Goal: Information Seeking & Learning: Learn about a topic

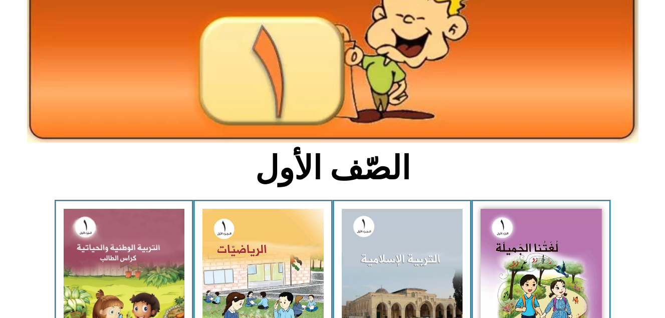
scroll to position [120, 0]
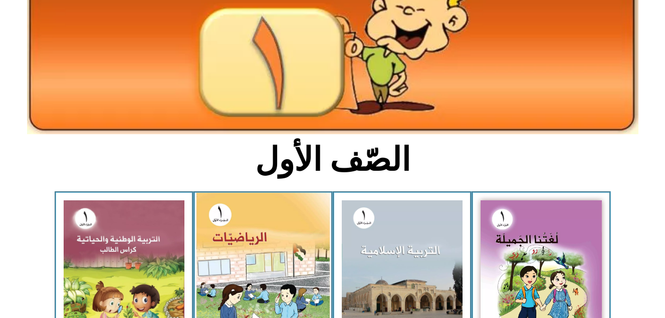
click at [269, 226] on img at bounding box center [262, 276] width 133 height 167
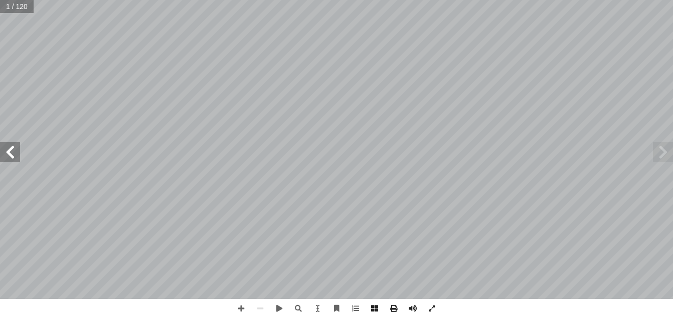
drag, startPoint x: 351, startPoint y: 311, endPoint x: 222, endPoint y: 302, distance: 130.2
click at [222, 302] on div "الرياضيات ليف: أ ا فريق الت ا) ً د. [PERSON_NAME] (منسق . [PERSON_NAME] أ ا .[P…" at bounding box center [336, 159] width 673 height 318
click at [353, 307] on span at bounding box center [355, 308] width 19 height 19
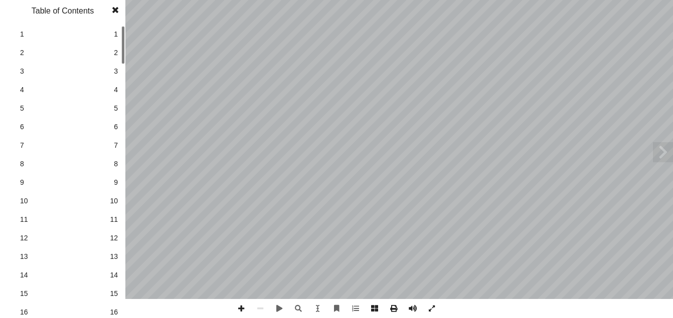
click at [115, 311] on span "16" at bounding box center [114, 312] width 8 height 11
click at [114, 9] on span at bounding box center [115, 10] width 18 height 20
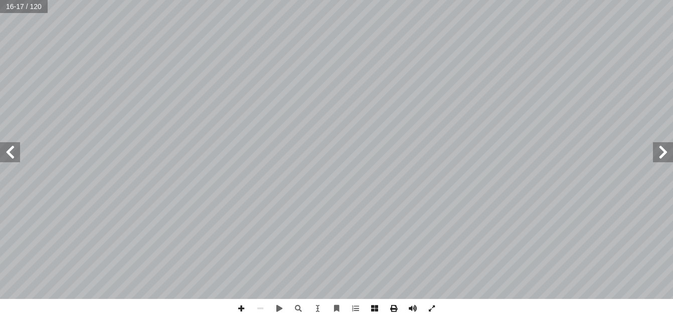
click at [10, 153] on span at bounding box center [10, 152] width 20 height 20
click at [239, 308] on span at bounding box center [241, 308] width 19 height 19
click at [363, 91] on html "الصفحة الرئيسية الصف الأول الصف الثاني الصف الثالث الصف الرابع الصف الخامس الصف…" at bounding box center [336, 45] width 673 height 91
click at [258, 91] on html "الصفحة الرئيسية الصف الأول الصف الثاني الصف الثالث الصف الرابع الصف الخامس الصف…" at bounding box center [336, 45] width 673 height 91
